Goal: Information Seeking & Learning: Learn about a topic

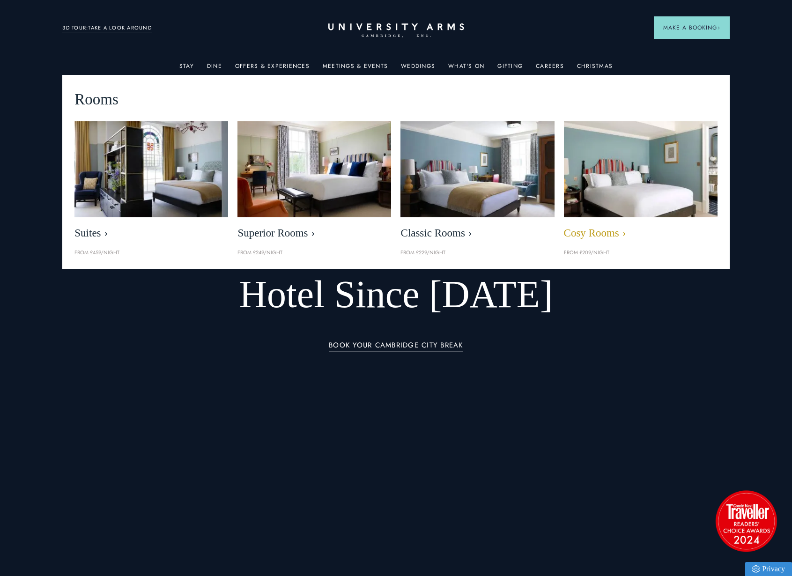
click at [641, 147] on img at bounding box center [640, 169] width 176 height 110
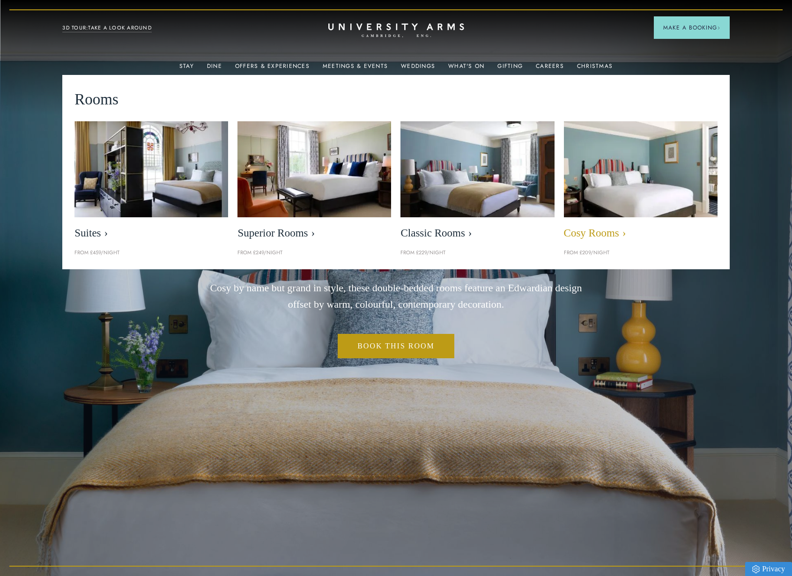
click at [594, 230] on span "Cosy Rooms" at bounding box center [641, 233] width 154 height 13
click at [625, 167] on img at bounding box center [640, 169] width 176 height 110
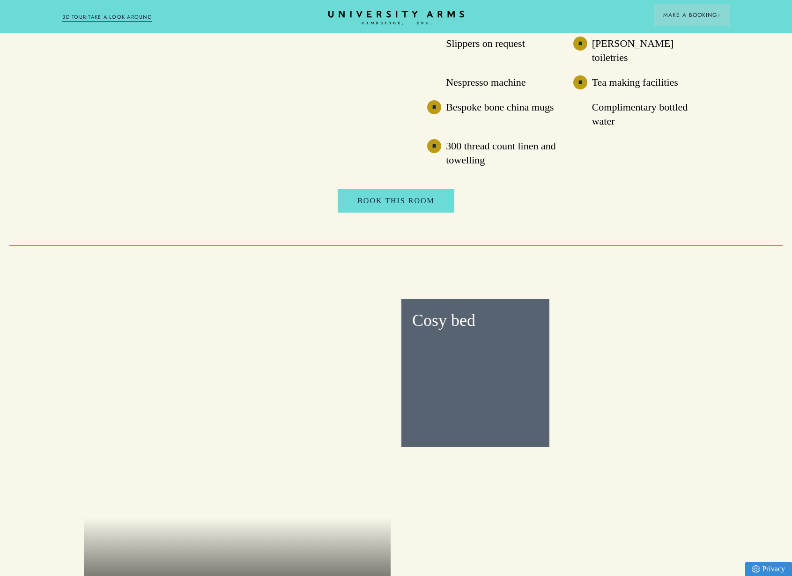
scroll to position [1178, 0]
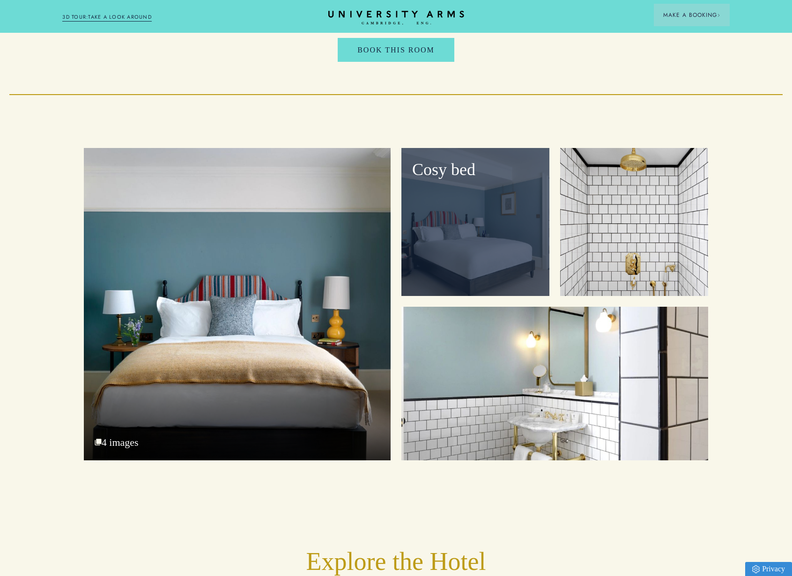
click at [493, 235] on div "Cosy bed" at bounding box center [475, 222] width 148 height 148
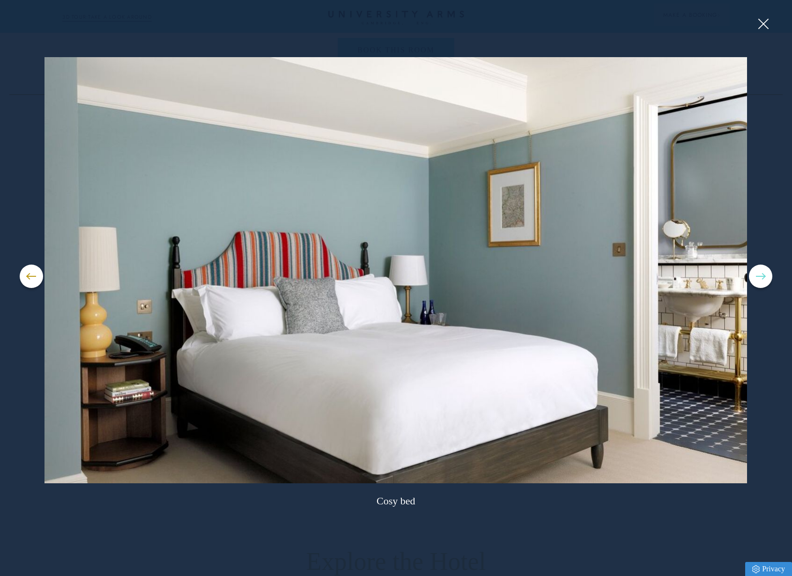
click at [762, 279] on button at bounding box center [759, 275] width 23 height 23
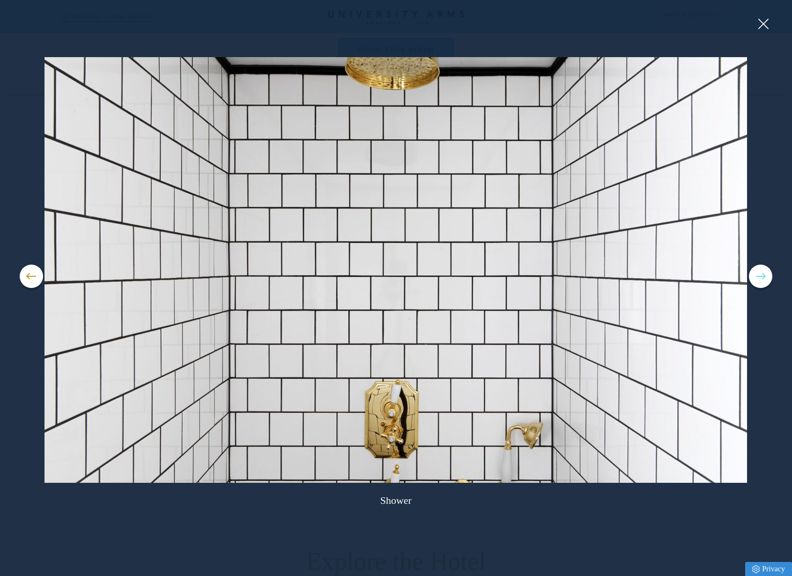
click at [762, 279] on button at bounding box center [759, 275] width 23 height 23
click at [758, 19] on button at bounding box center [763, 24] width 14 height 14
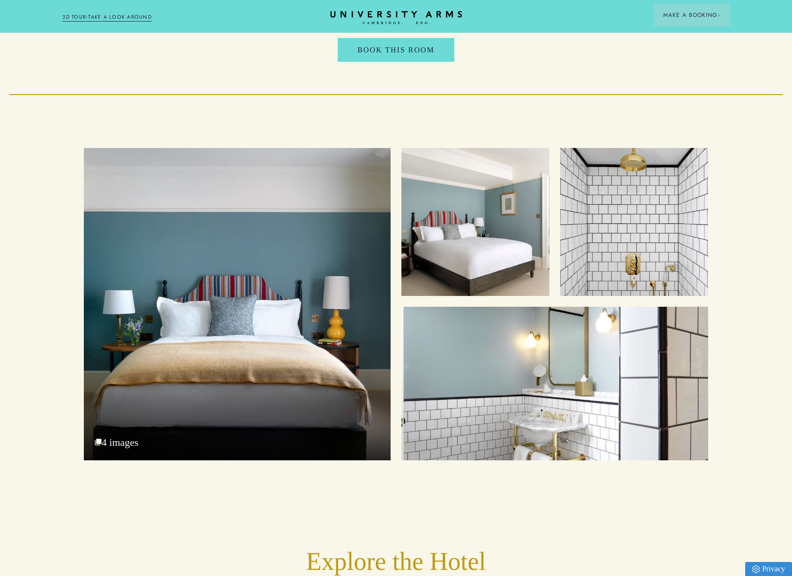
click at [394, 15] on icon "CAMBRIDGE’S LEADING LUXURY HOTEL SINCE [DATE]" at bounding box center [396, 18] width 132 height 14
